Goal: Task Accomplishment & Management: Complete application form

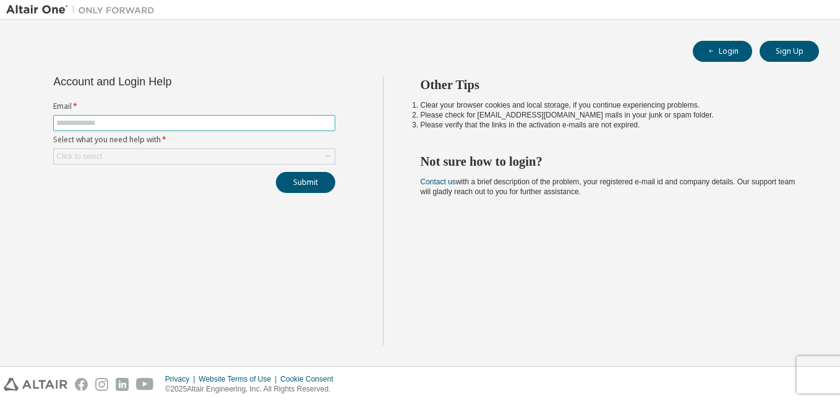
click at [140, 126] on input "text" at bounding box center [194, 123] width 276 height 10
type input "**********"
click at [196, 160] on div "Click to select" at bounding box center [194, 156] width 281 height 15
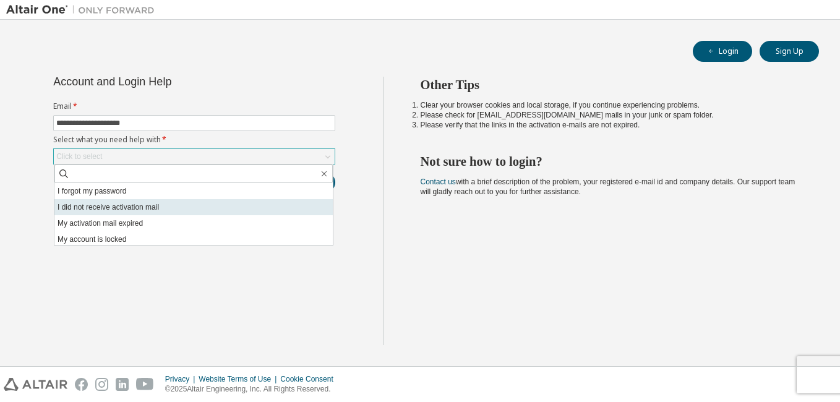
click at [147, 214] on li "I did not receive activation mail" at bounding box center [193, 207] width 278 height 16
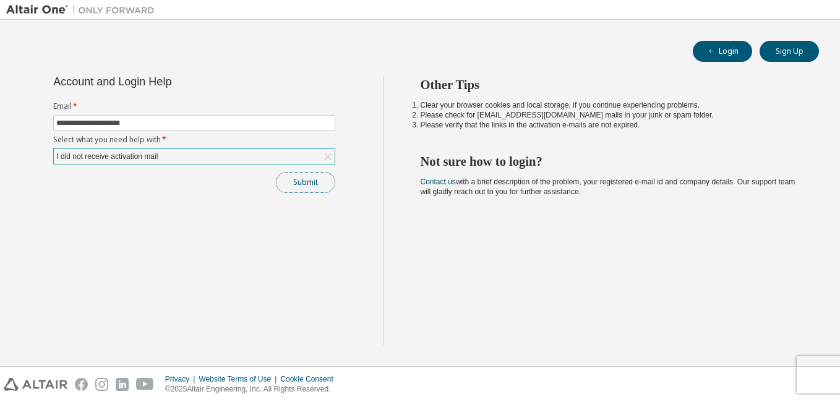
click at [283, 189] on button "Submit" at bounding box center [305, 182] width 59 height 21
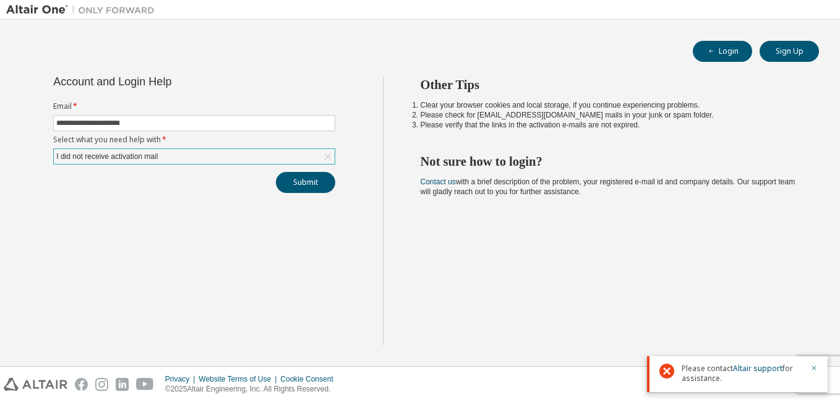
click at [221, 156] on div "I did not receive activation mail" at bounding box center [194, 156] width 281 height 15
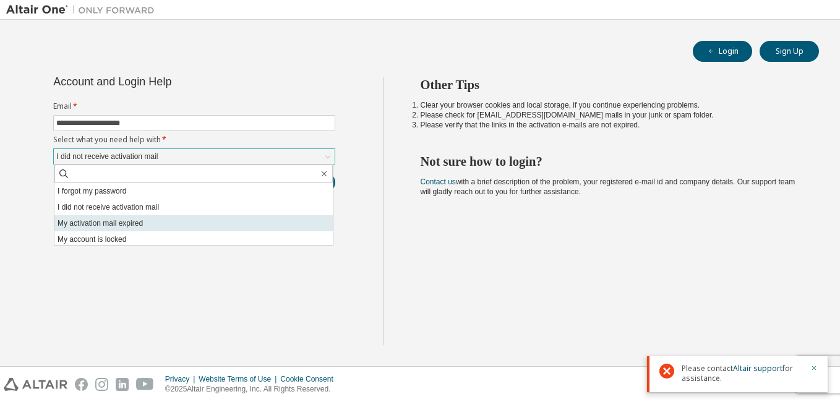
click at [174, 216] on li "My activation mail expired" at bounding box center [193, 223] width 278 height 16
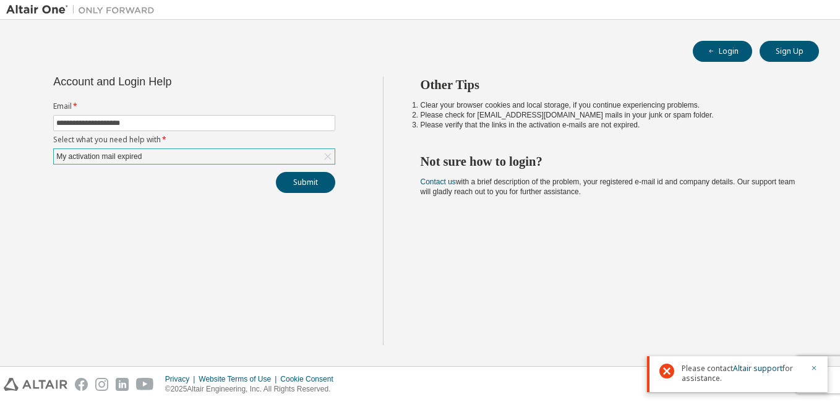
click at [295, 149] on div "My activation mail expired" at bounding box center [194, 156] width 281 height 15
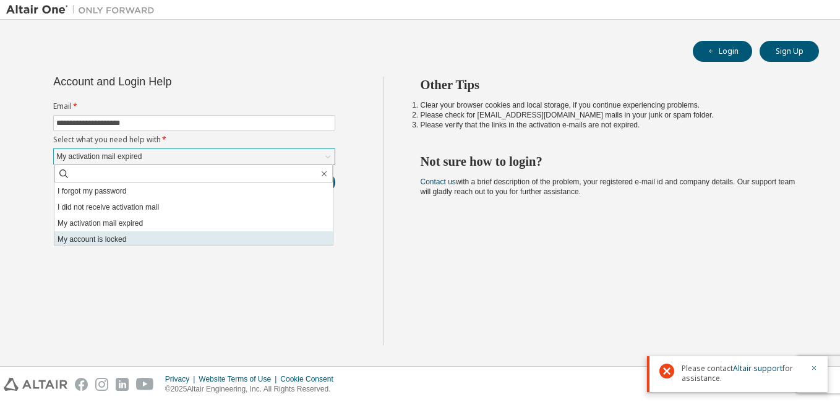
click at [144, 241] on li "My account is locked" at bounding box center [193, 239] width 278 height 16
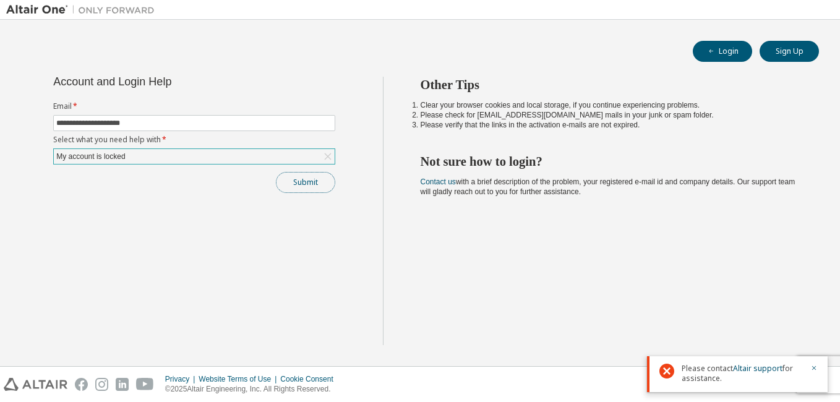
click at [310, 175] on button "Submit" at bounding box center [305, 182] width 59 height 21
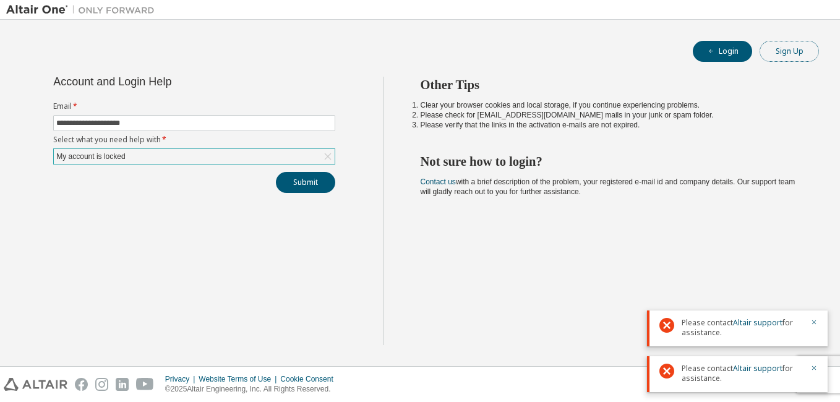
click at [772, 56] on button "Sign Up" at bounding box center [789, 51] width 59 height 21
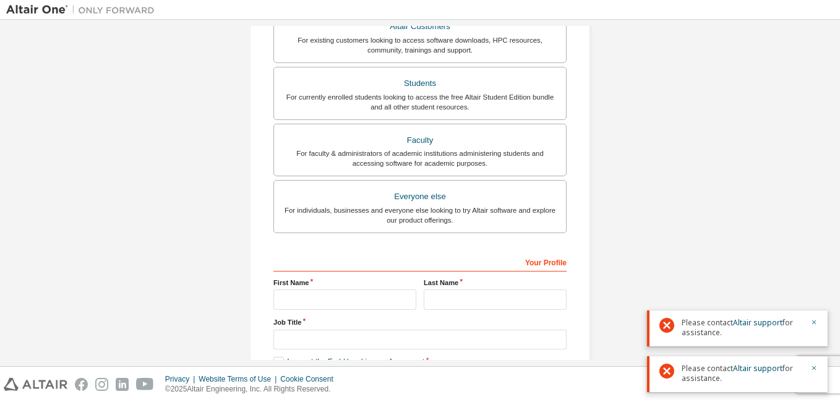
scroll to position [247, 0]
click at [816, 321] on icon "button" at bounding box center [813, 322] width 7 height 7
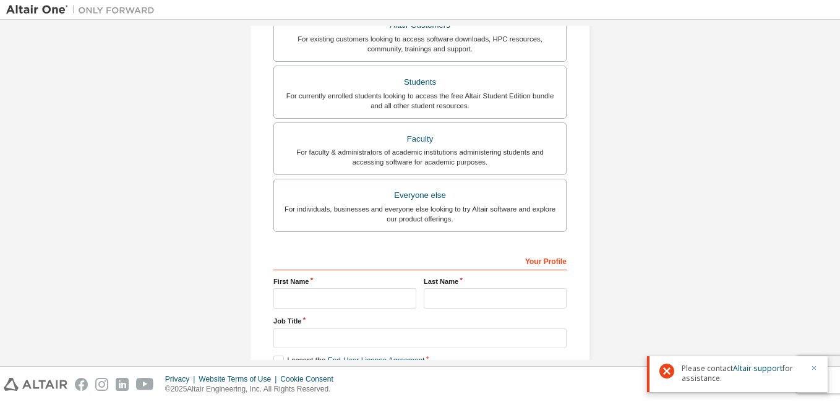
click at [815, 364] on icon "button" at bounding box center [813, 367] width 7 height 7
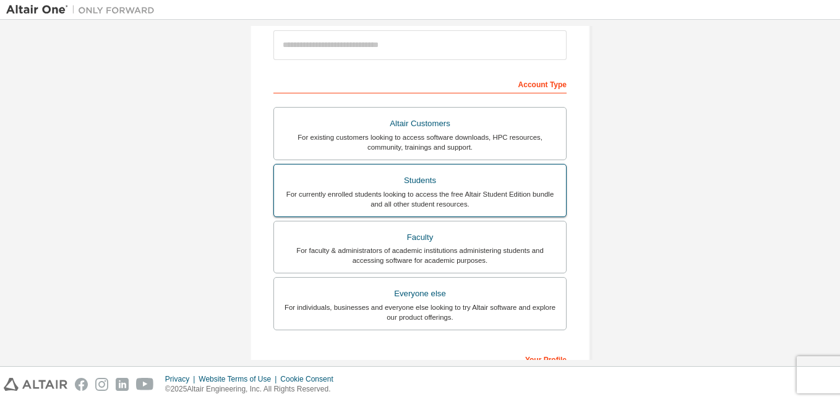
scroll to position [135, 0]
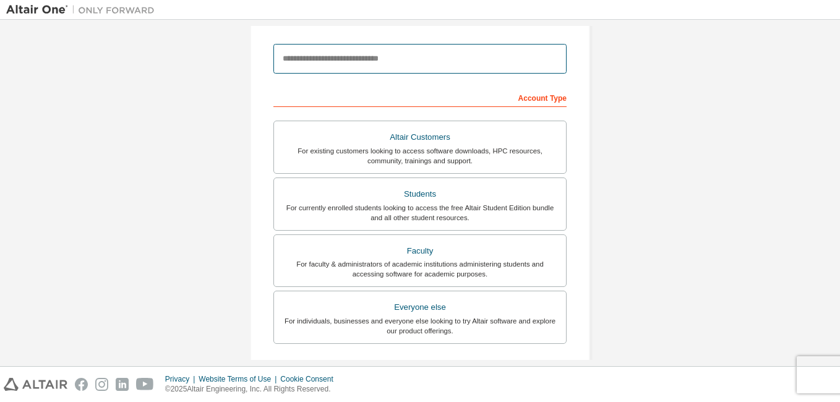
click at [366, 59] on input "email" at bounding box center [419, 59] width 293 height 30
click at [305, 46] on input "email" at bounding box center [419, 59] width 293 height 30
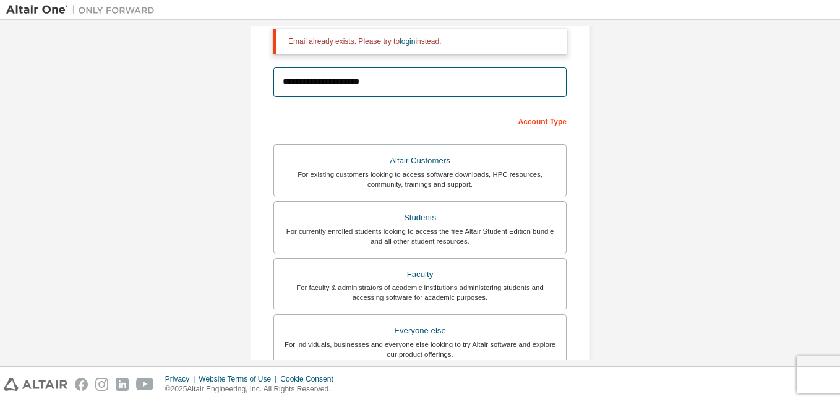
scroll to position [113, 0]
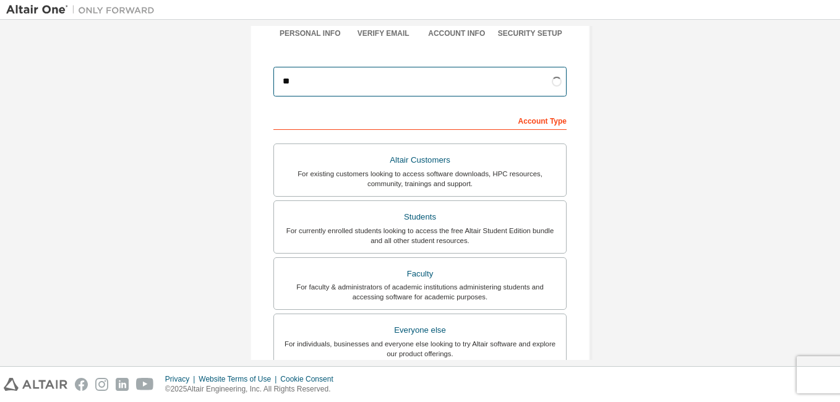
type input "*"
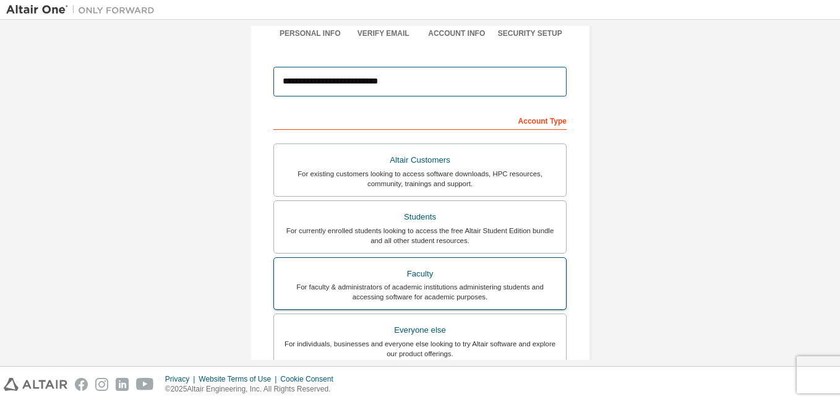
scroll to position [174, 0]
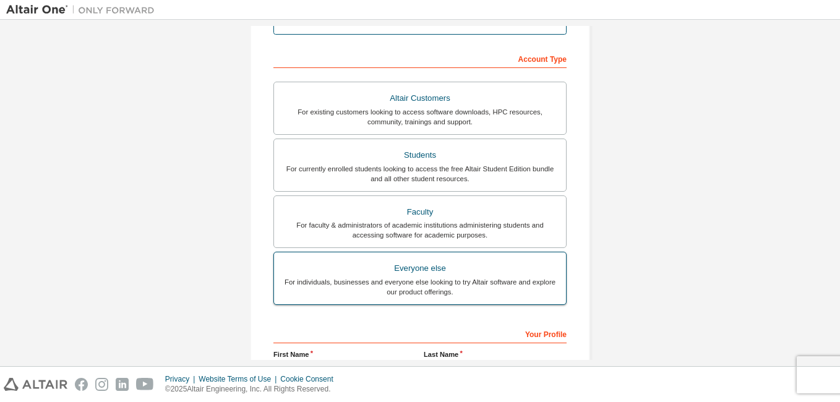
type input "**********"
click at [447, 275] on div "Everyone else" at bounding box center [419, 268] width 277 height 17
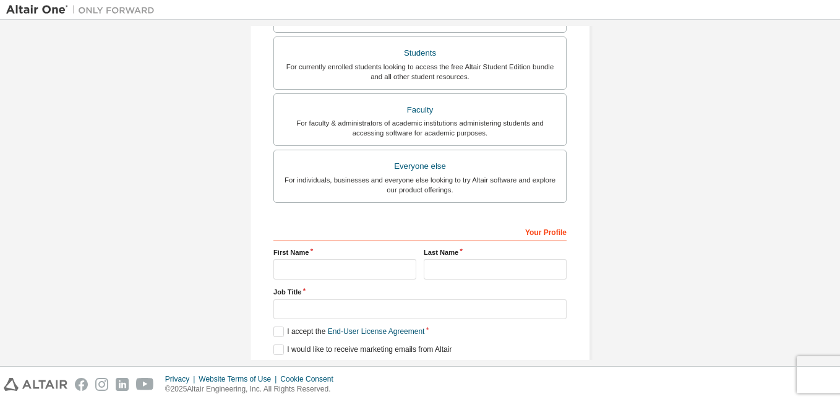
scroll to position [298, 0]
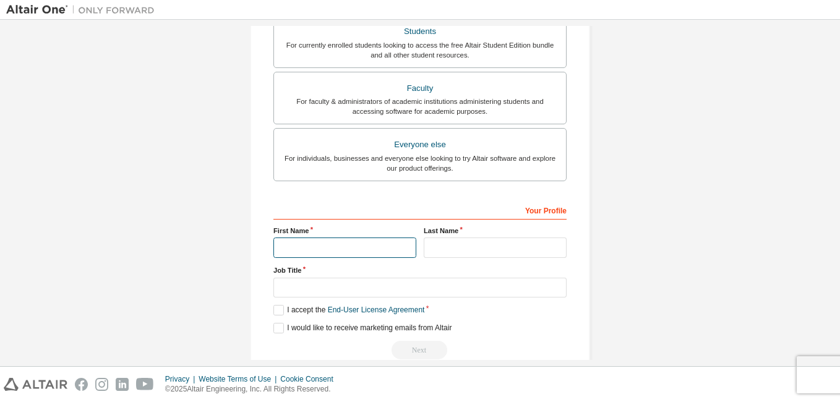
click at [349, 250] on input "text" at bounding box center [344, 248] width 143 height 20
type input "******"
click at [429, 252] on input "text" at bounding box center [495, 248] width 143 height 20
type input "*"
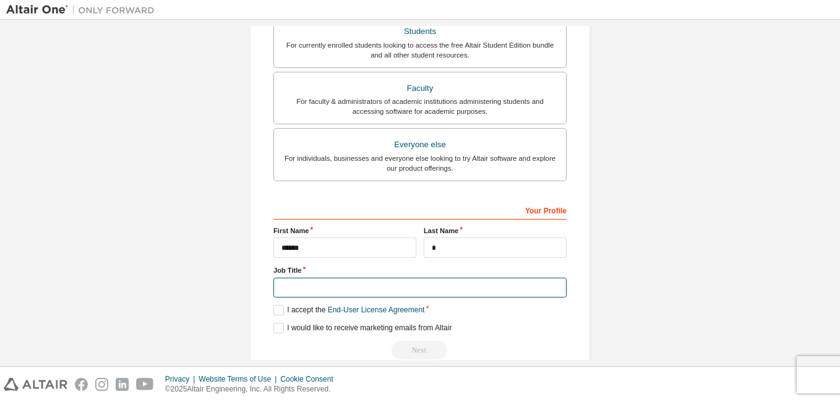
click at [345, 292] on input "text" at bounding box center [419, 288] width 293 height 20
type input "**********"
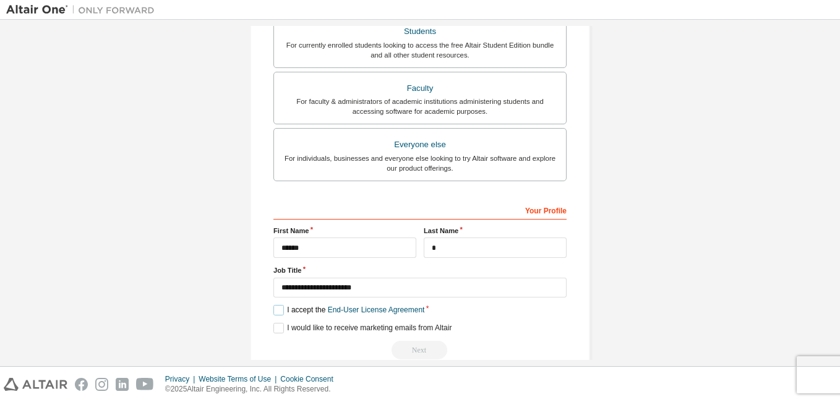
click at [277, 310] on label "I accept the End-User License Agreement" at bounding box center [348, 310] width 151 height 11
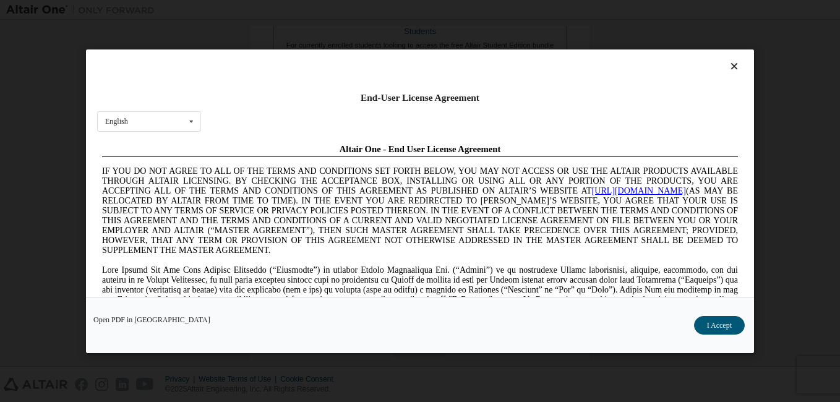
scroll to position [0, 0]
click at [710, 330] on button "I Accept" at bounding box center [719, 325] width 51 height 19
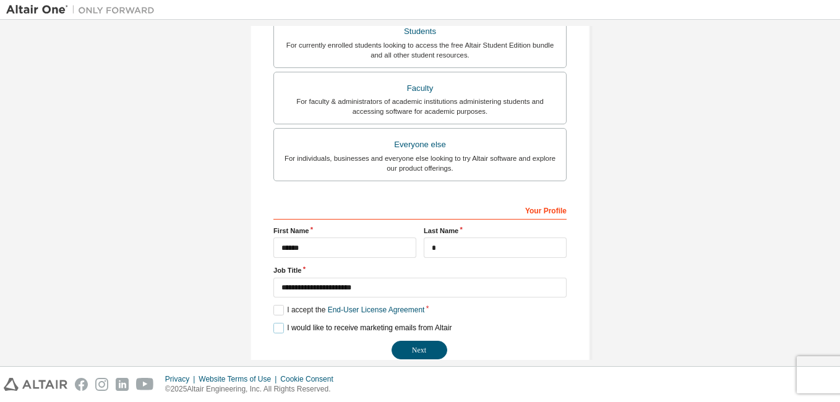
click at [275, 323] on label "I would like to receive marketing emails from Altair" at bounding box center [362, 328] width 178 height 11
click at [431, 353] on button "Next" at bounding box center [420, 350] width 56 height 19
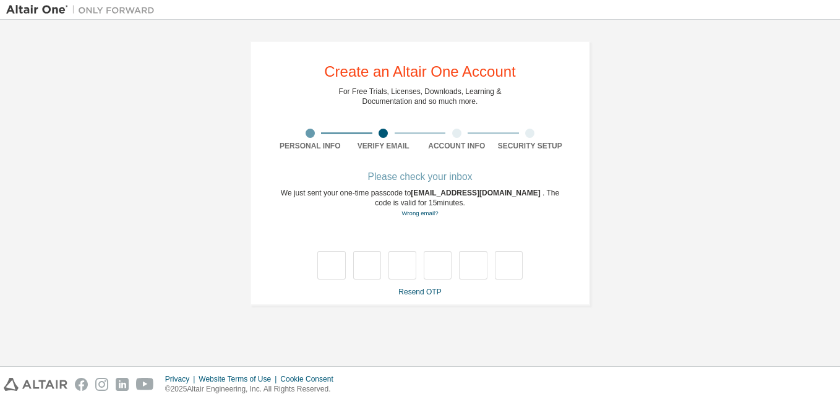
type input "*"
click at [409, 275] on input "*" at bounding box center [402, 265] width 28 height 28
click at [409, 275] on input "text" at bounding box center [402, 265] width 28 height 28
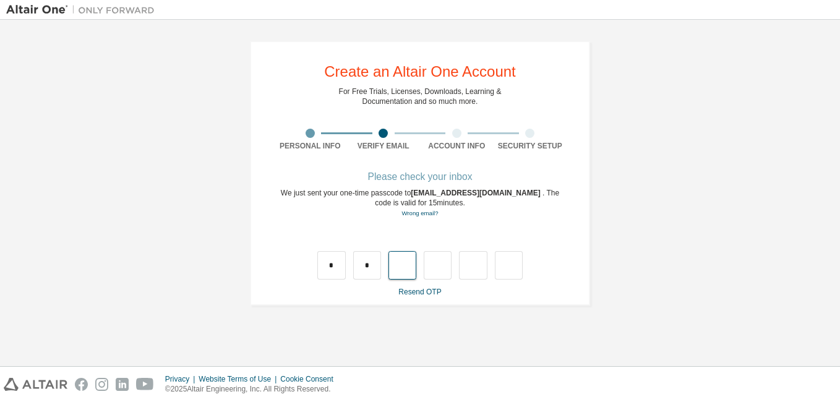
type input "*"
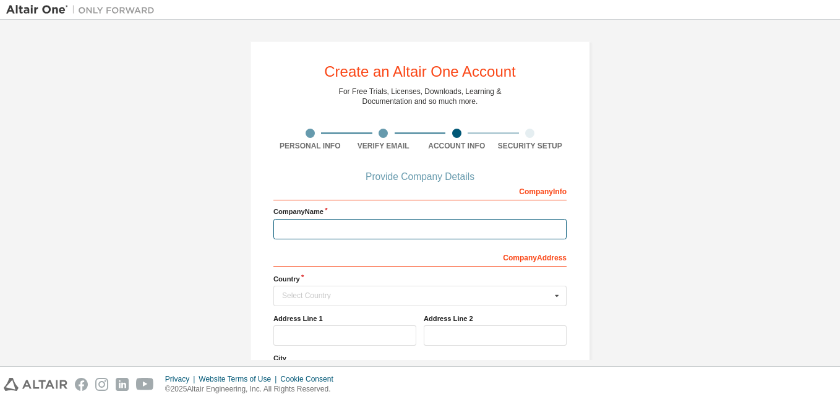
click at [424, 224] on input "text" at bounding box center [419, 229] width 293 height 20
type input "****"
click at [297, 298] on div "Select Country" at bounding box center [416, 295] width 269 height 7
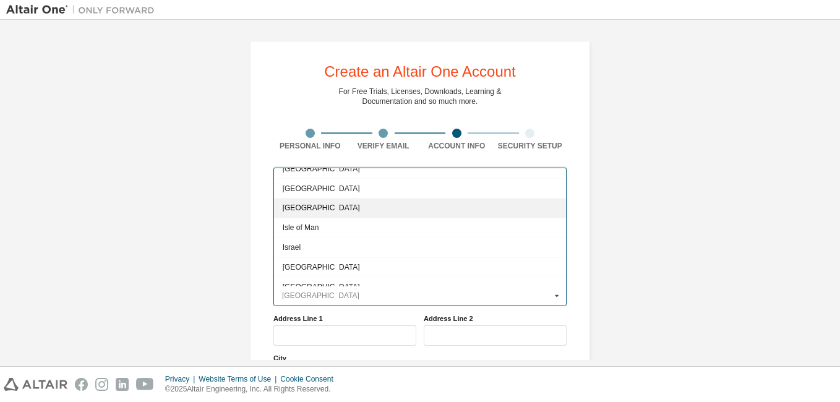
scroll to position [1917, 0]
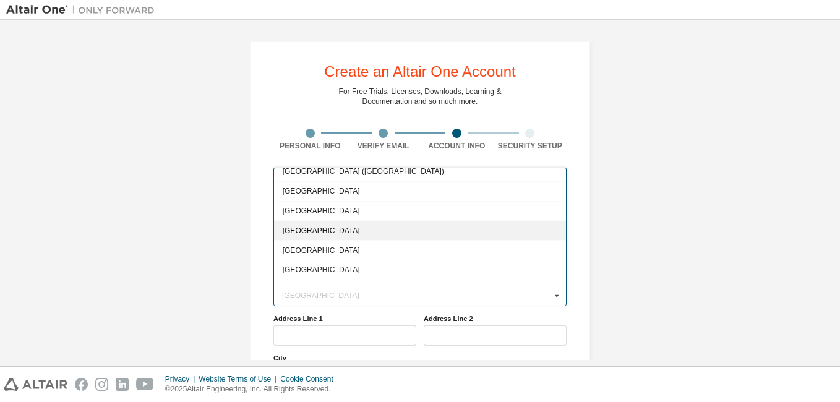
click at [285, 225] on div "[GEOGRAPHIC_DATA]" at bounding box center [420, 230] width 292 height 20
type input "***"
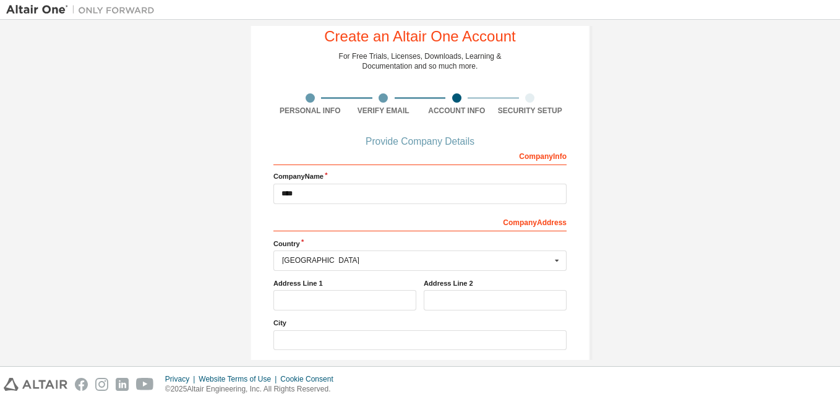
scroll to position [62, 0]
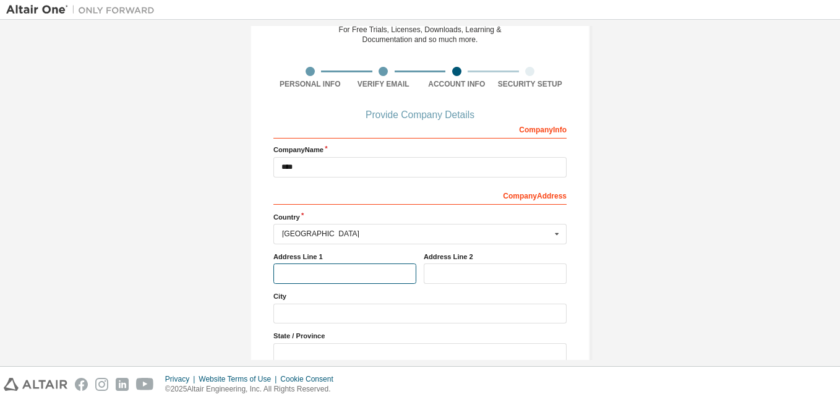
click at [307, 281] on input "text" at bounding box center [344, 273] width 143 height 20
type input "**********"
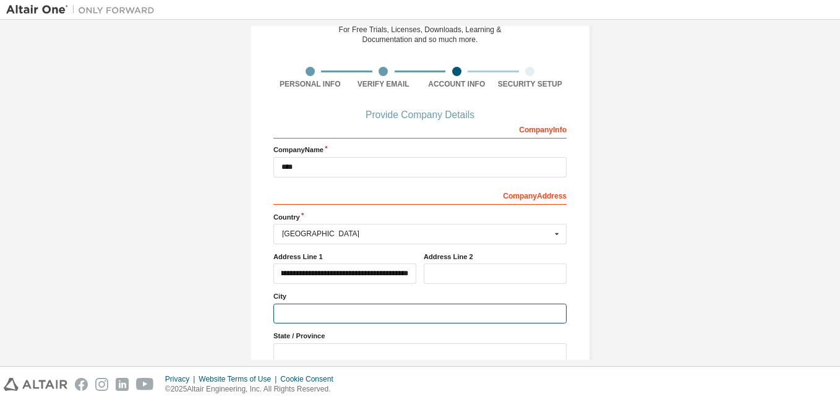
scroll to position [0, 0]
click at [288, 313] on input "text" at bounding box center [419, 314] width 293 height 20
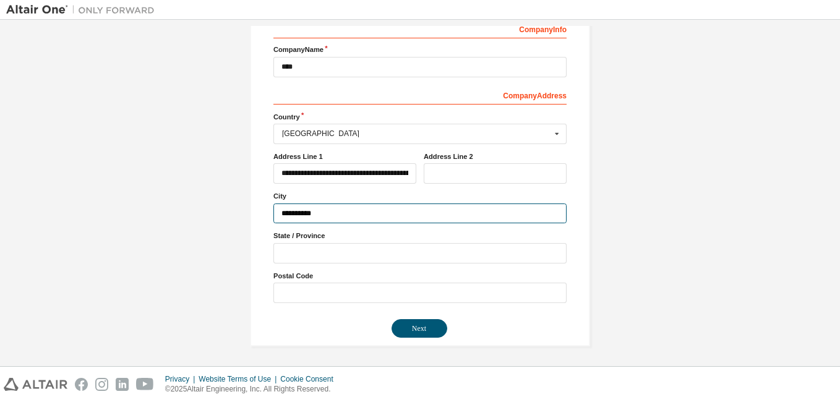
scroll to position [163, 0]
type input "**********"
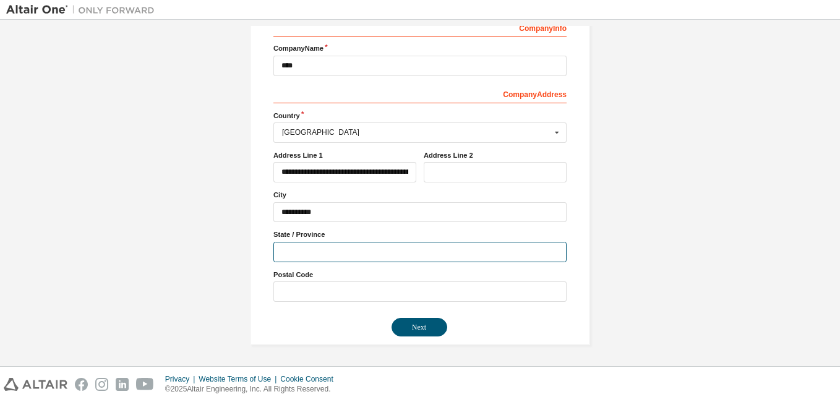
click at [289, 246] on input "text" at bounding box center [419, 252] width 293 height 20
type input "*********"
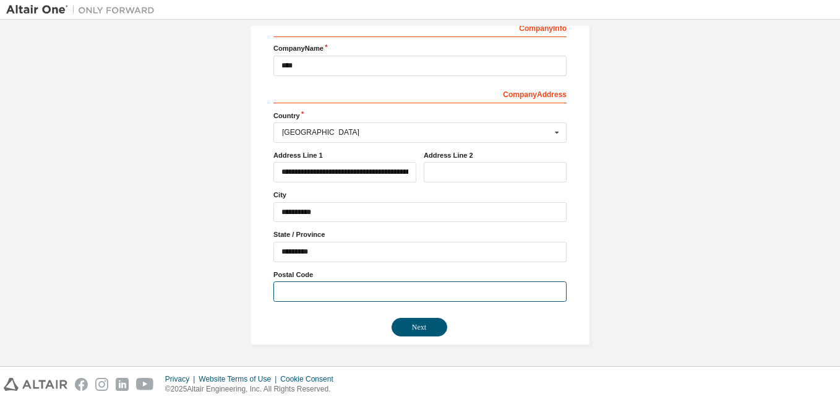
click at [321, 293] on input "text" at bounding box center [419, 291] width 293 height 20
type input "******"
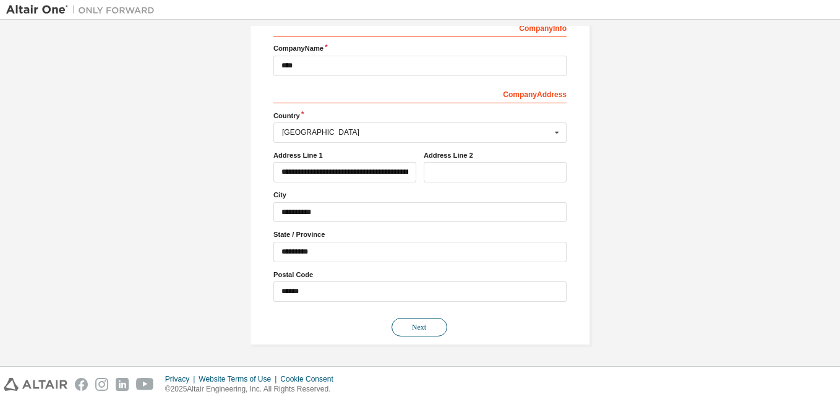
click at [396, 328] on button "Next" at bounding box center [420, 327] width 56 height 19
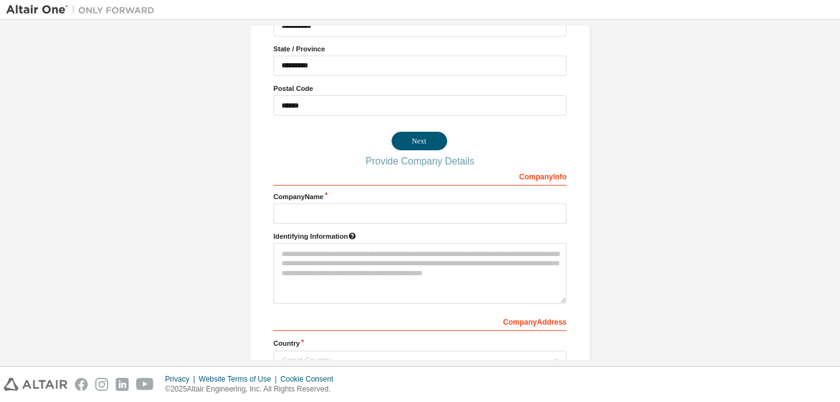
scroll to position [0, 0]
